Goal: Information Seeking & Learning: Check status

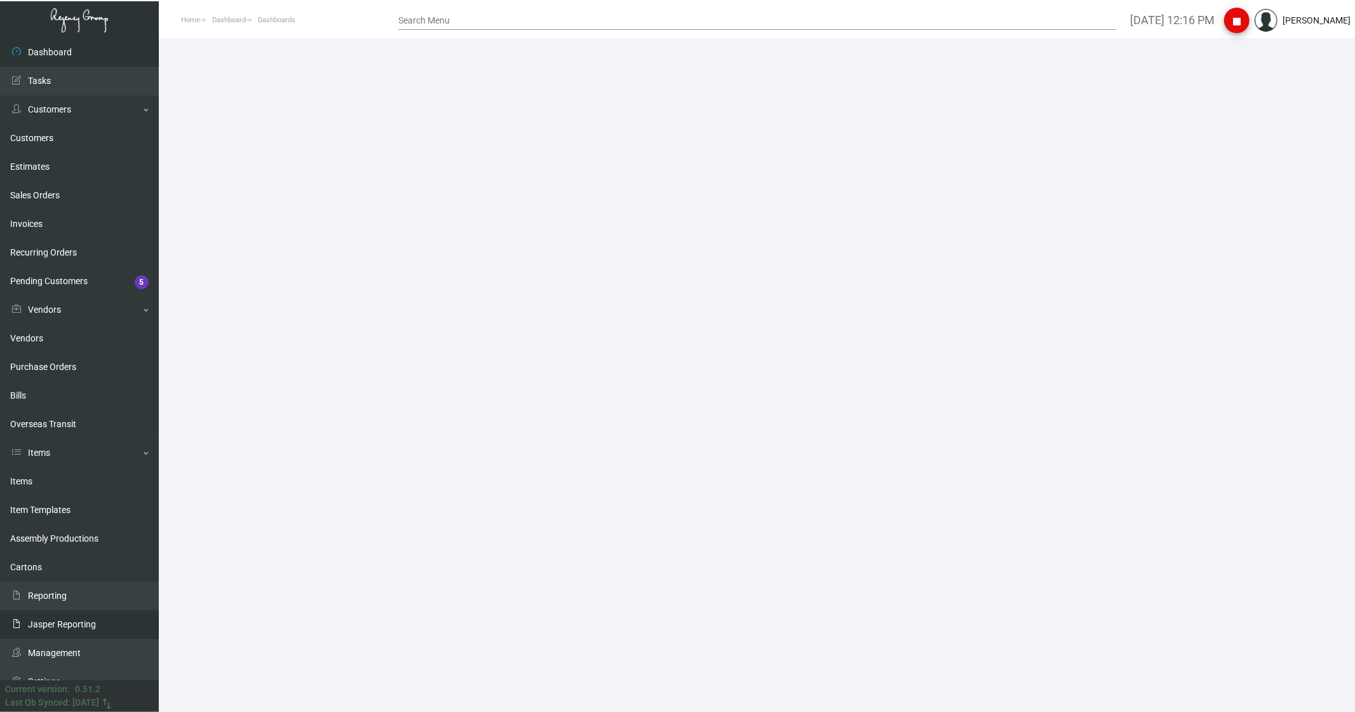
scroll to position [15, 0]
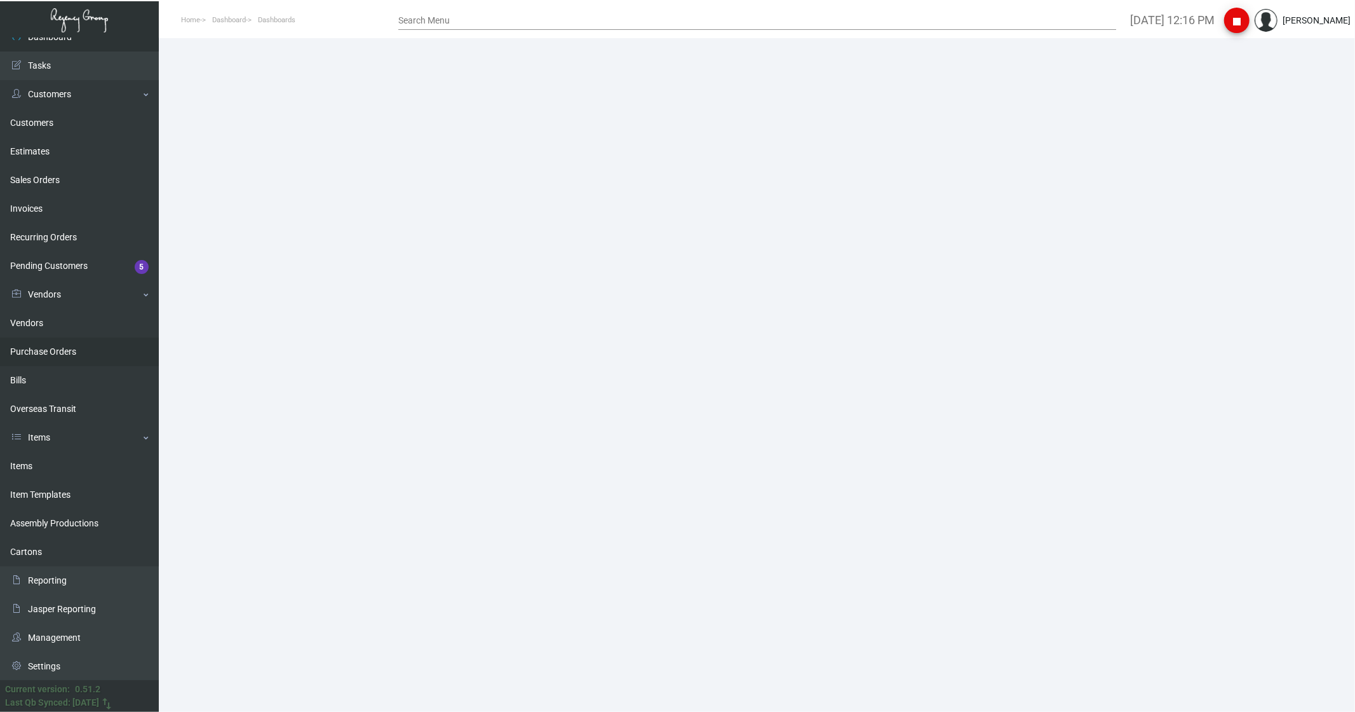
click at [62, 356] on link "Purchase Orders" at bounding box center [79, 351] width 159 height 29
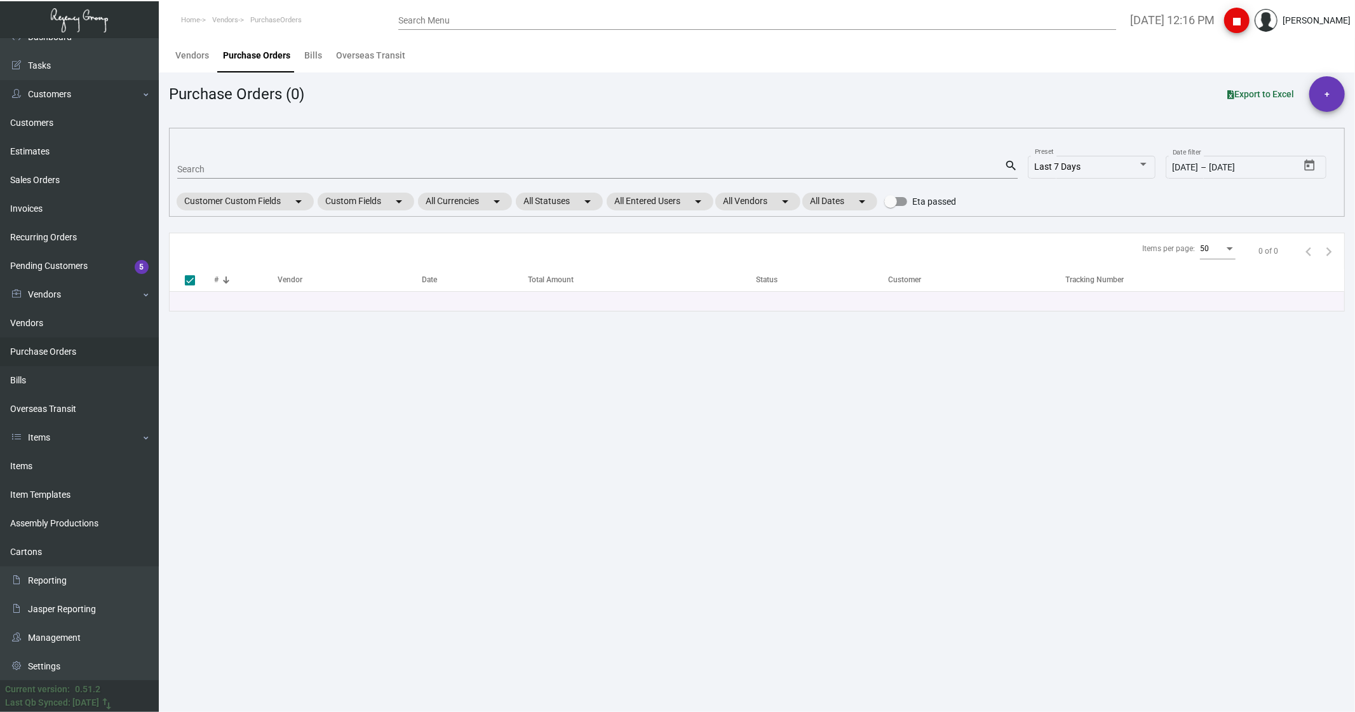
click at [25, 351] on link "Purchase Orders" at bounding box center [79, 351] width 159 height 29
click at [38, 460] on link "Items" at bounding box center [79, 466] width 159 height 29
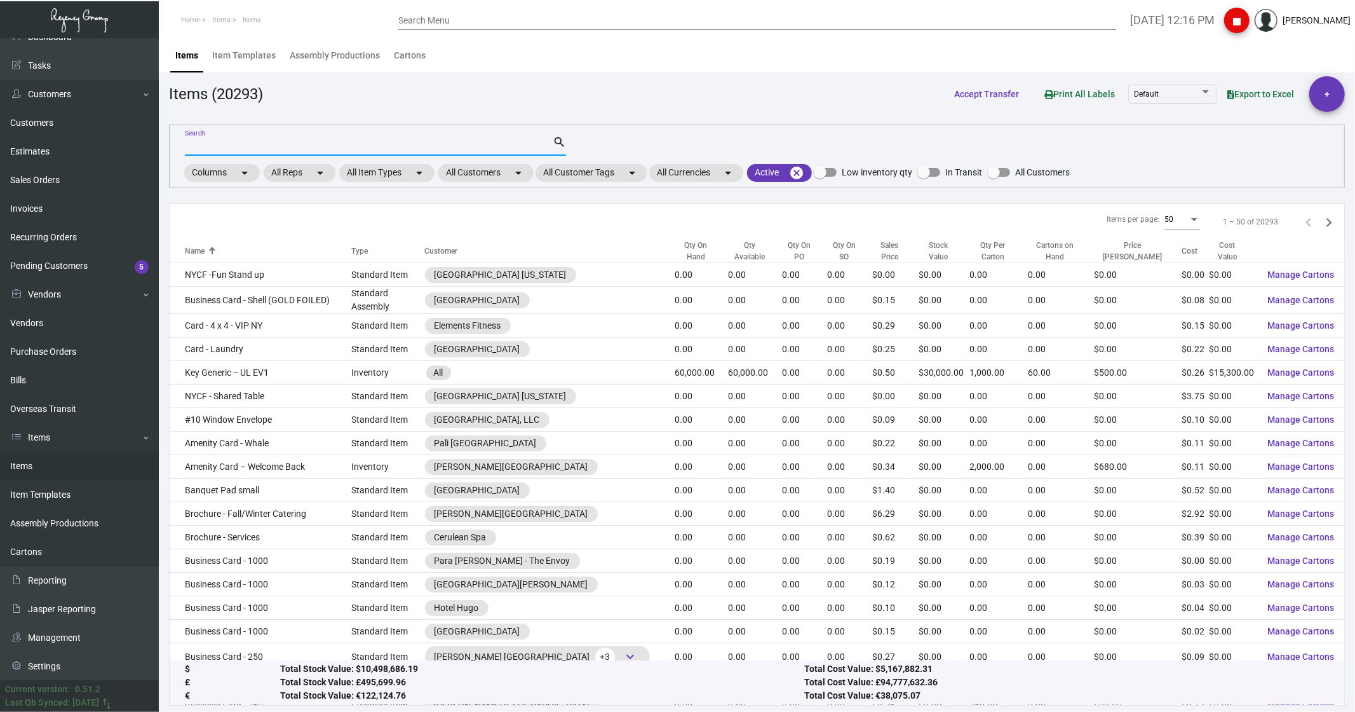
click at [198, 146] on input "Search" at bounding box center [369, 146] width 368 height 10
type input "r"
type input "faraway"
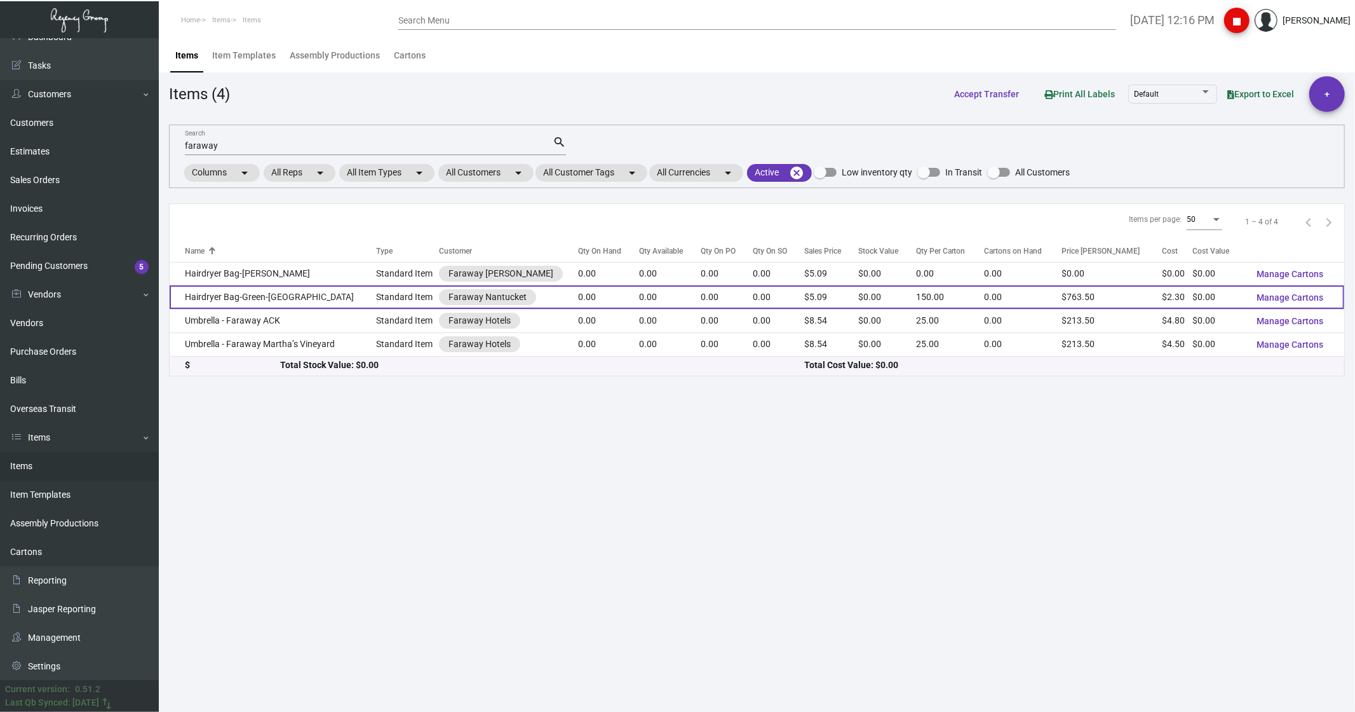
click at [218, 302] on td "Hairdryer Bag-Green-[GEOGRAPHIC_DATA]" at bounding box center [273, 297] width 207 height 24
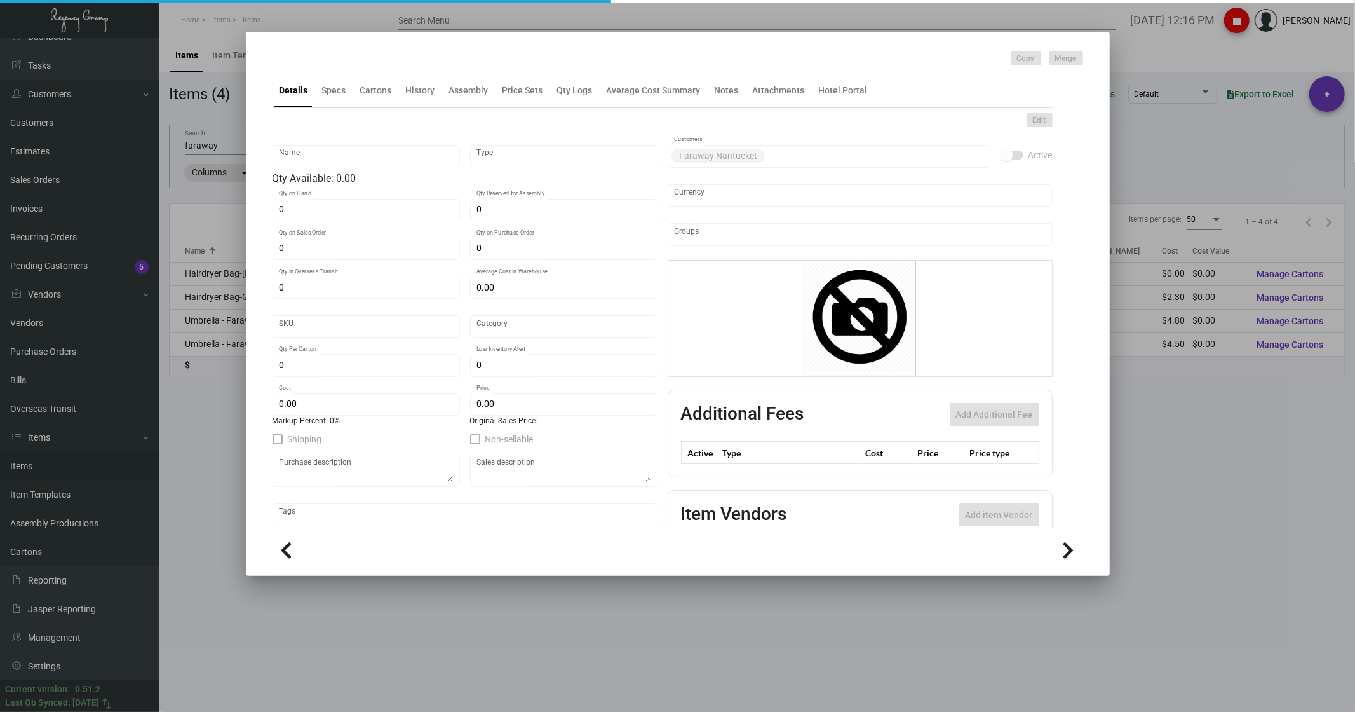
type input "Hairdryer Bag-Green-[GEOGRAPHIC_DATA]"
type input "Standard Item"
type input "$ 2.30"
type input "Overseas"
type input "150"
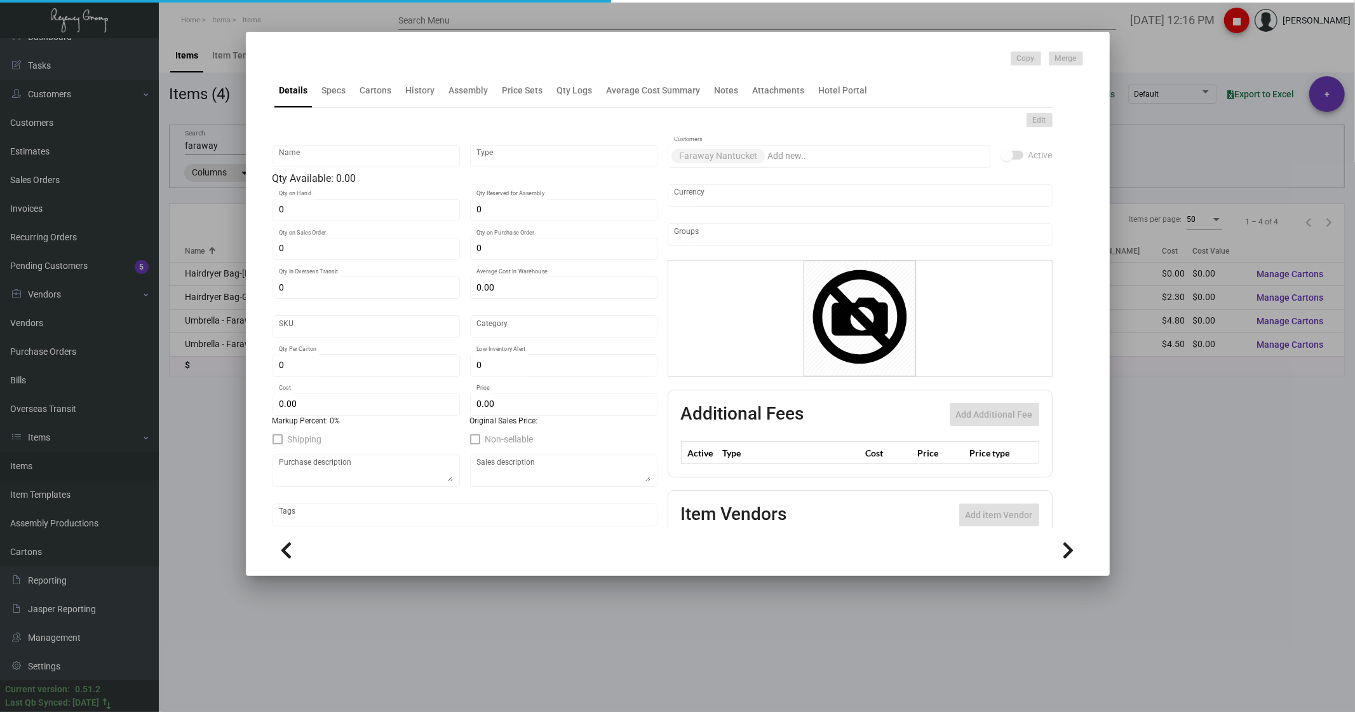
type input "$ 2.30"
type input "$ 5.09"
checkbox input "true"
type input "United States Dollar $"
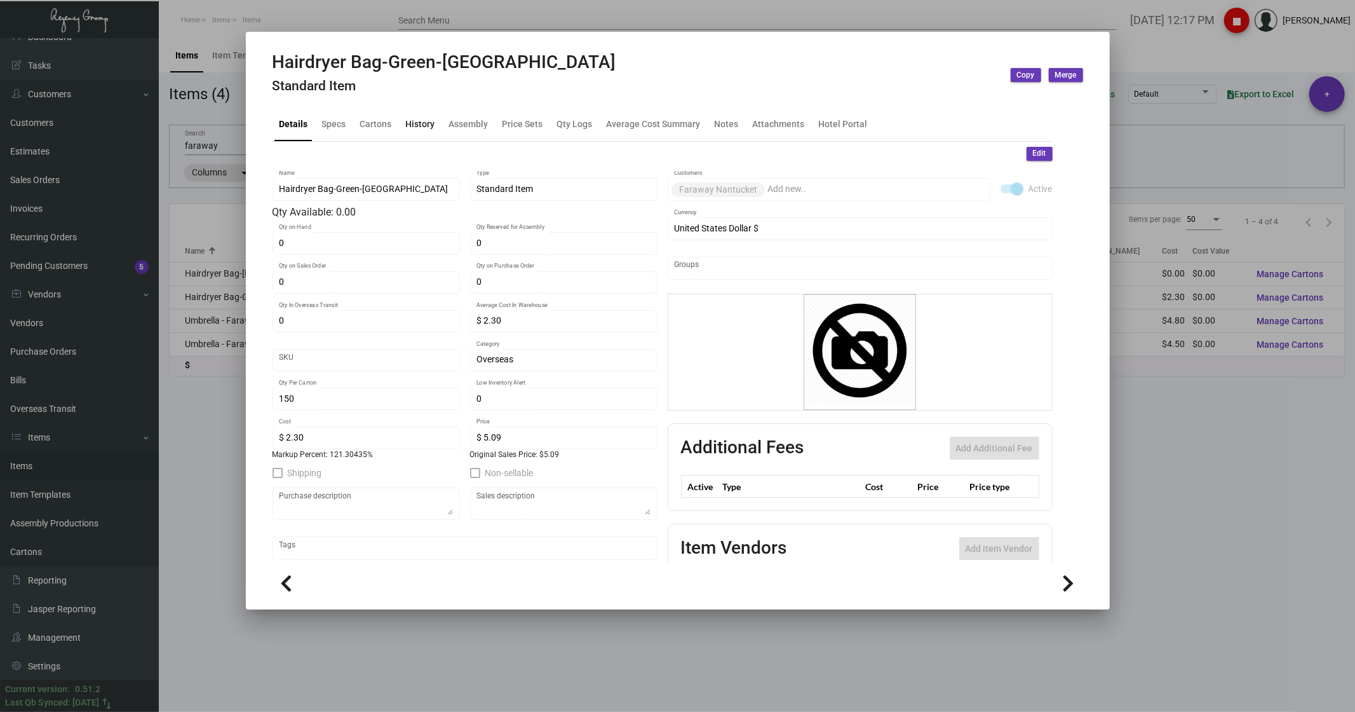
click at [430, 123] on div "History" at bounding box center [420, 123] width 29 height 13
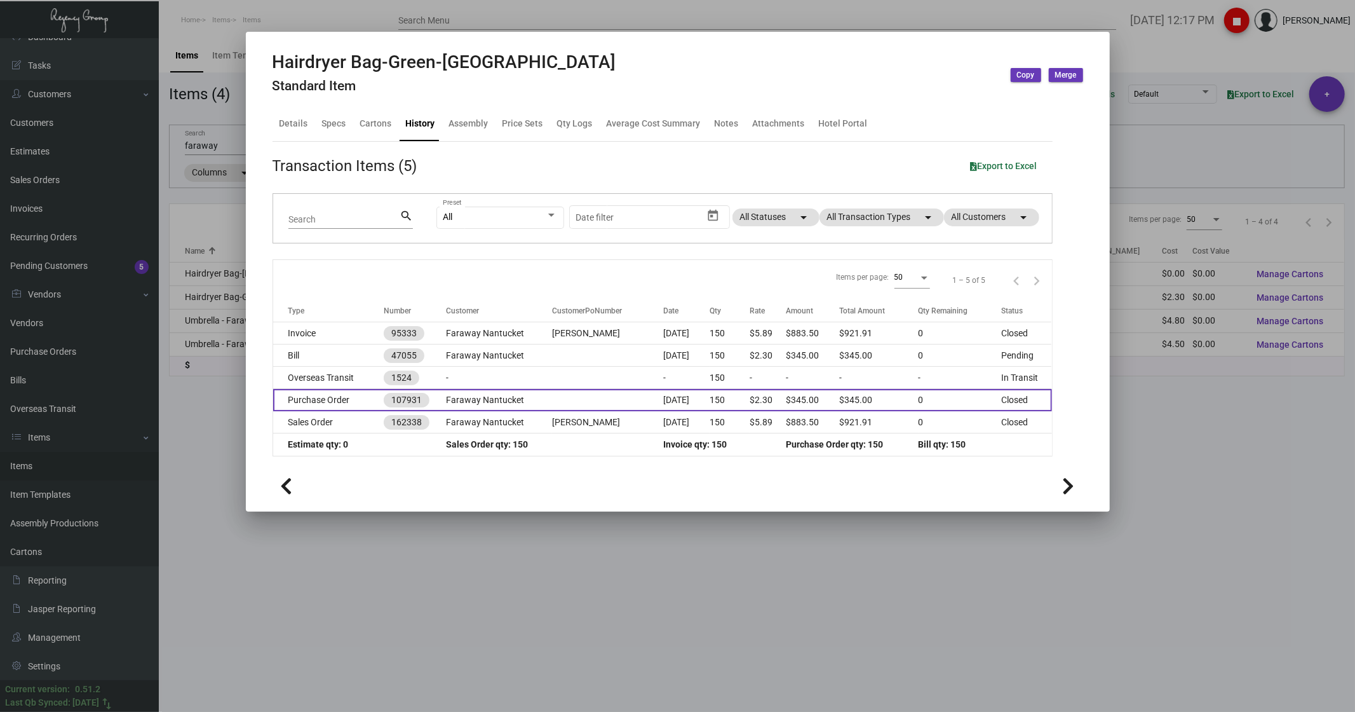
click at [314, 394] on td "Purchase Order" at bounding box center [328, 400] width 111 height 22
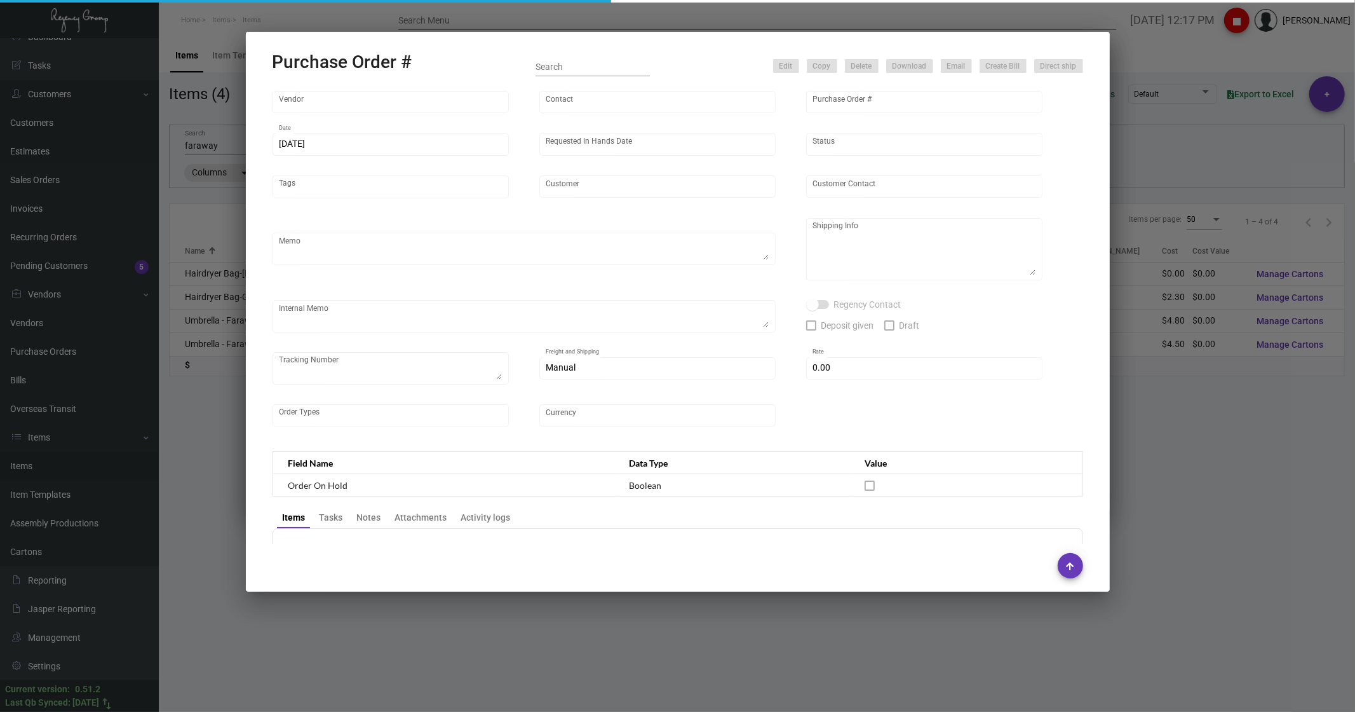
type input "Hangzhou Nuoyi Daily Necessities Co.,Ltd"
type input "[PERSON_NAME]"
type input "107931"
type input "[DATE]"
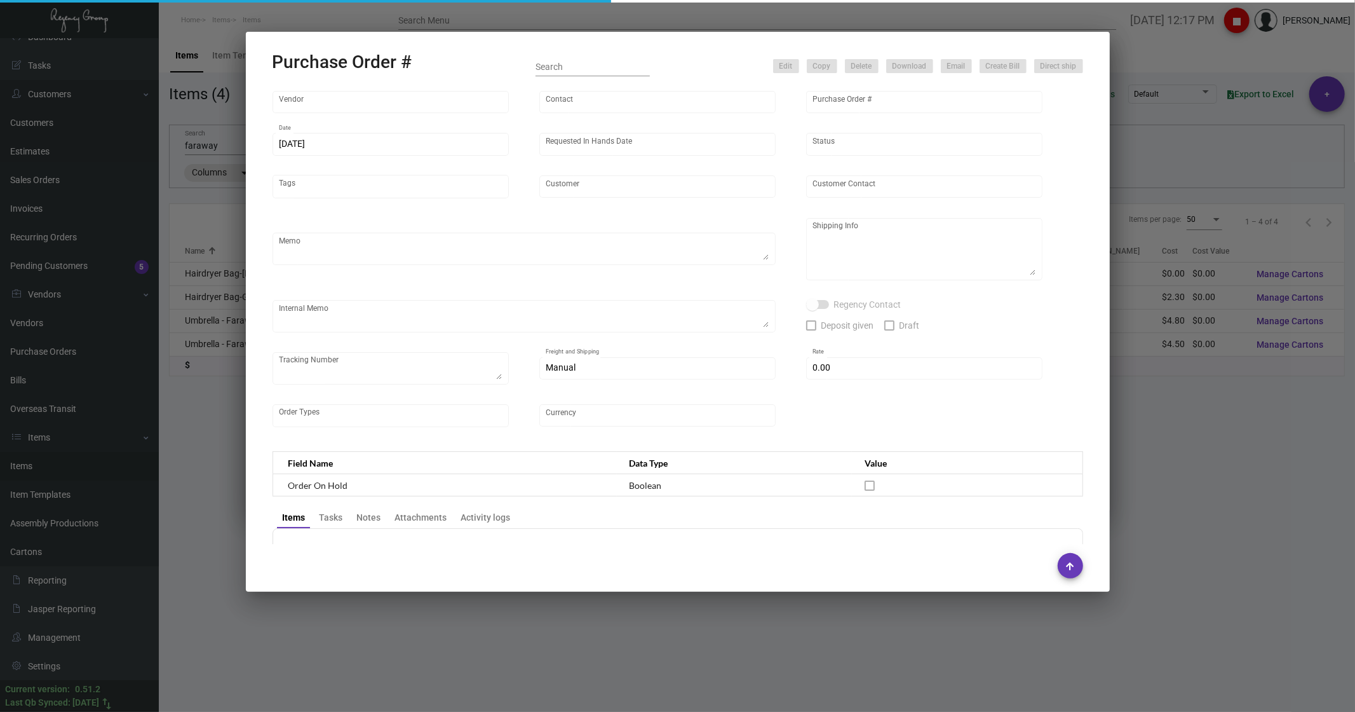
type input "Faraway Nantucket"
type textarea "Please ship by air to our NJ warehouse."
type textarea "Regency Group NJ - [PERSON_NAME] [STREET_ADDRESS]"
type textarea "Air to [GEOGRAPHIC_DATA] [DATE] - ACH down-payment rec'd $883.50"
checkbox input "true"
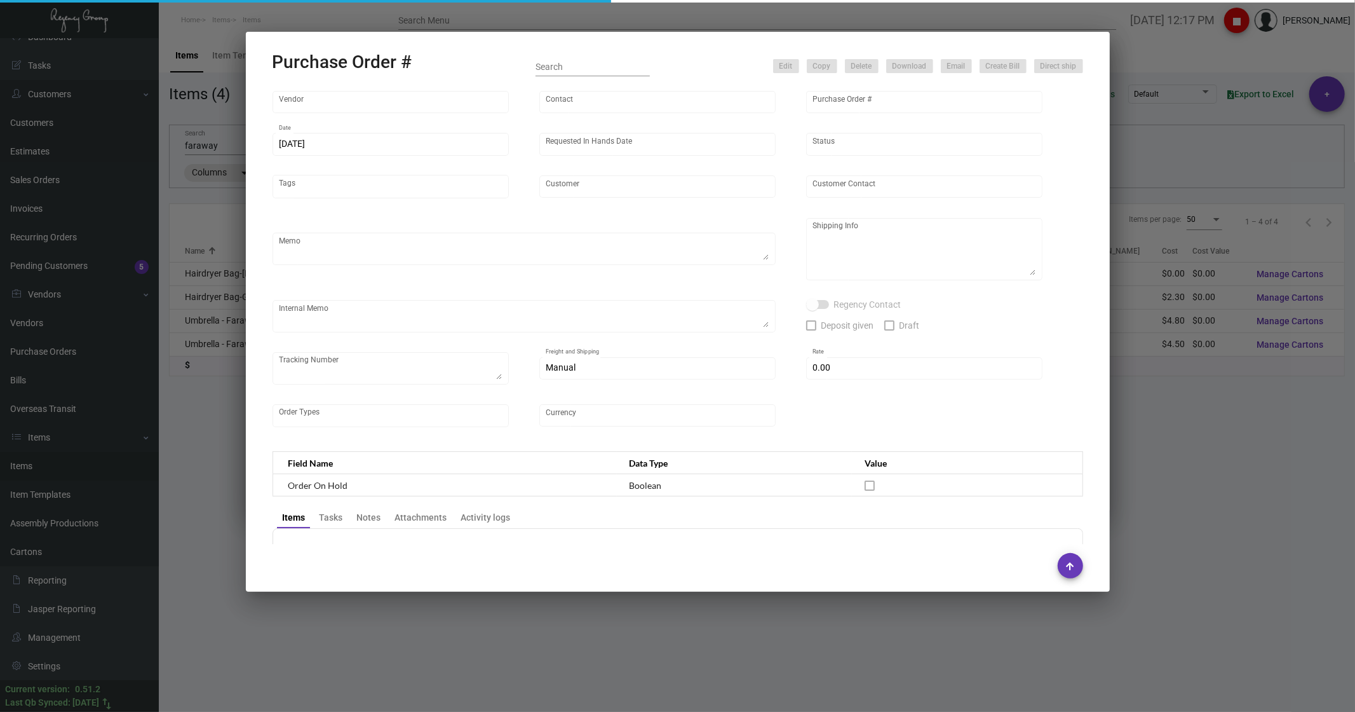
type input "$ 0.00"
type input "United States Dollar $"
